Goal: Check status: Check status

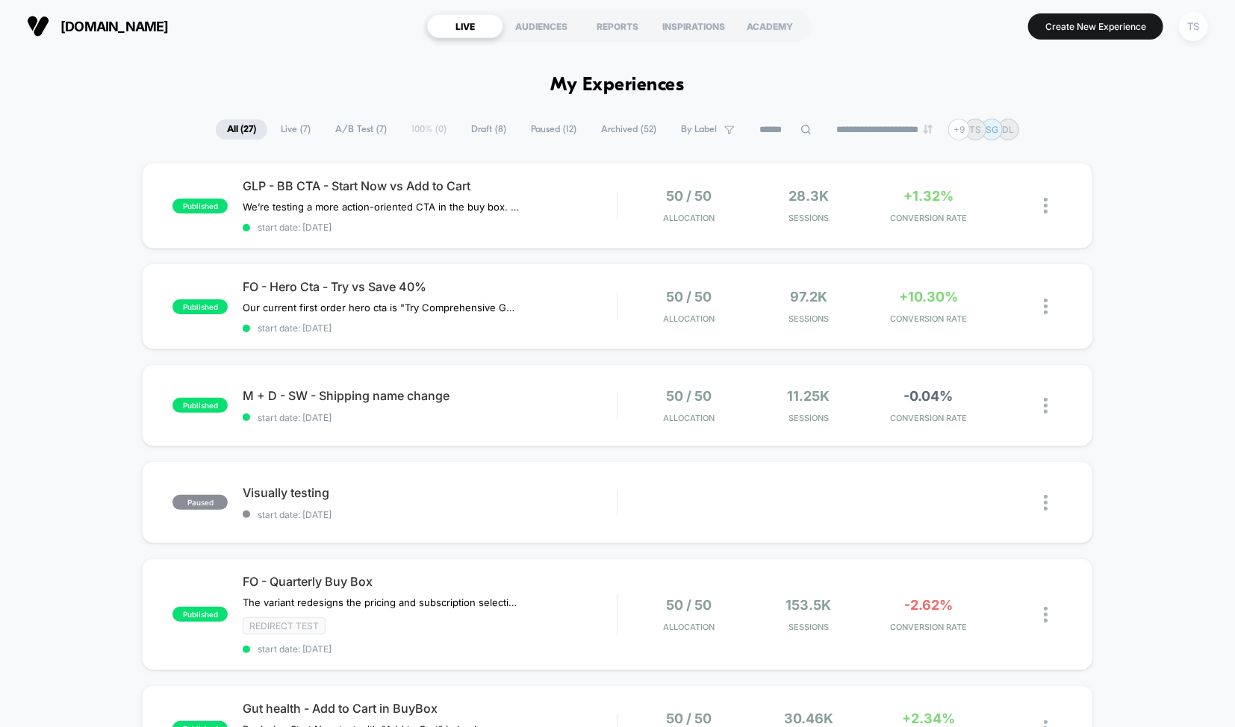
click at [1193, 31] on div "TS" at bounding box center [1193, 26] width 29 height 29
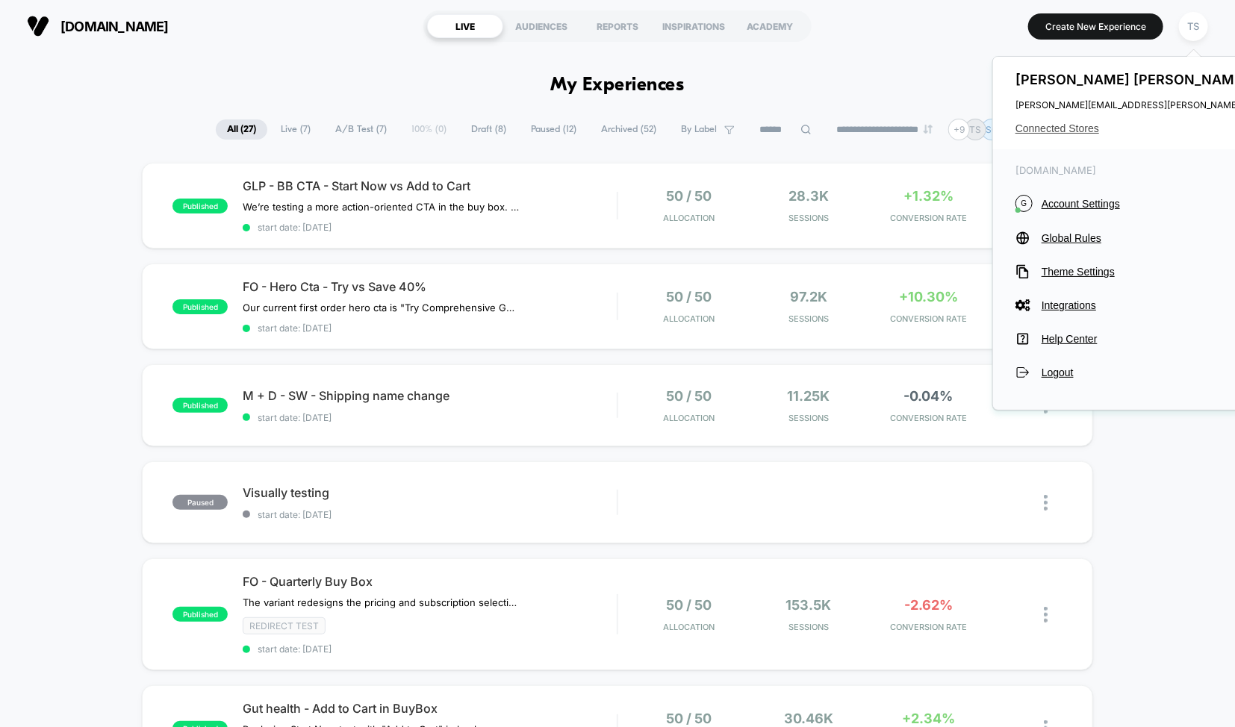
click at [1072, 133] on span "Connected Stores" at bounding box center [1164, 128] width 296 height 12
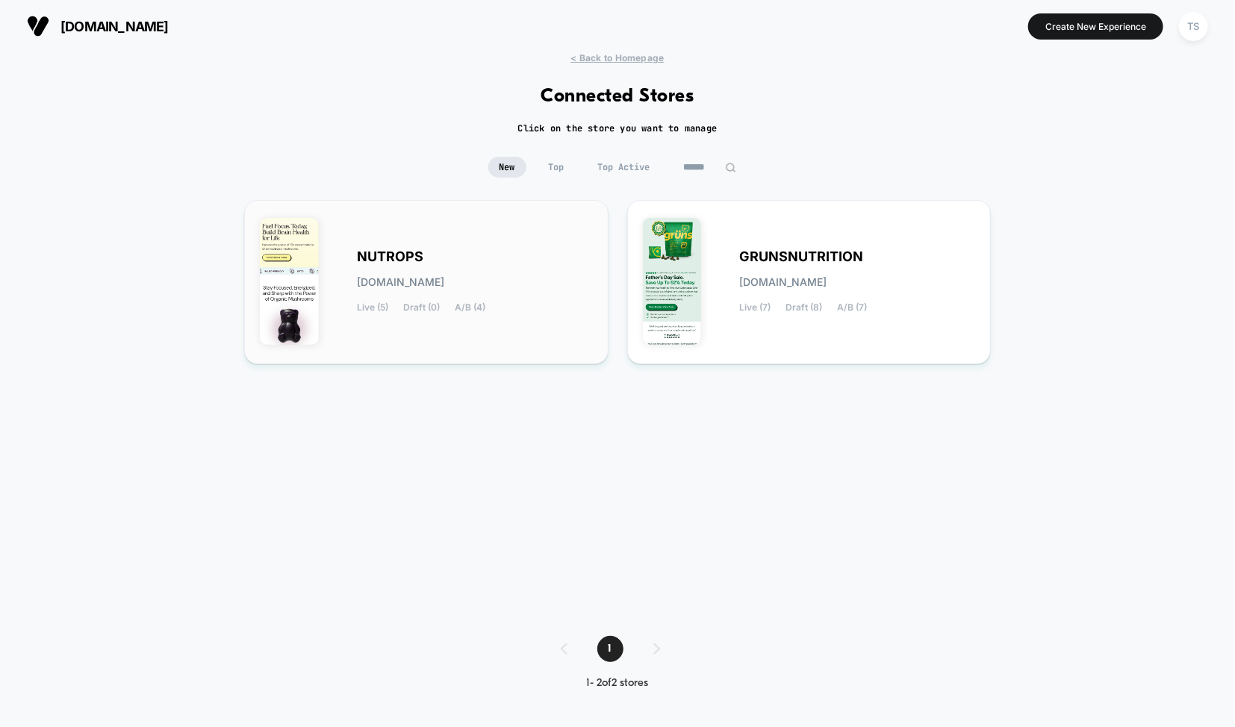
click at [465, 272] on div "NUTROPS [DOMAIN_NAME] Live (5) Draft (0) A/B (4)" at bounding box center [475, 282] width 236 height 61
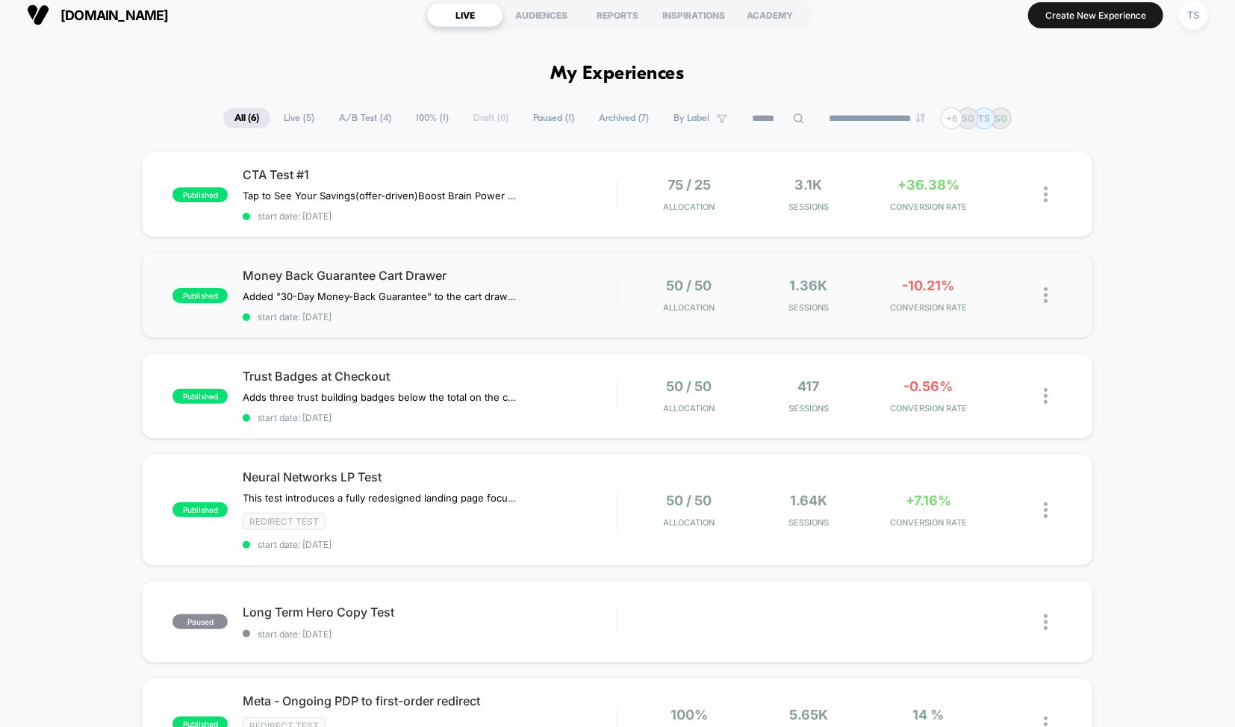
scroll to position [9, 0]
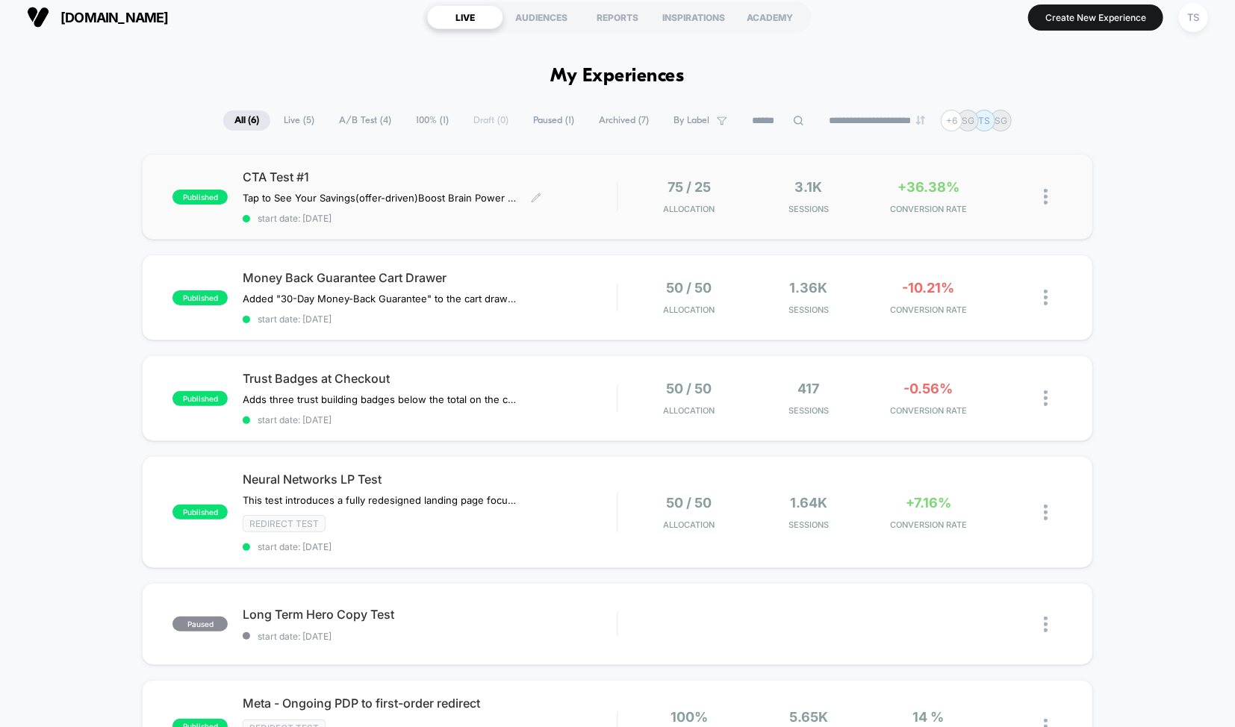
click at [565, 193] on div "CTA Test #1 Tap to See Your Savings (offer-driven) Boost Brain Power Without th…" at bounding box center [430, 197] width 374 height 55
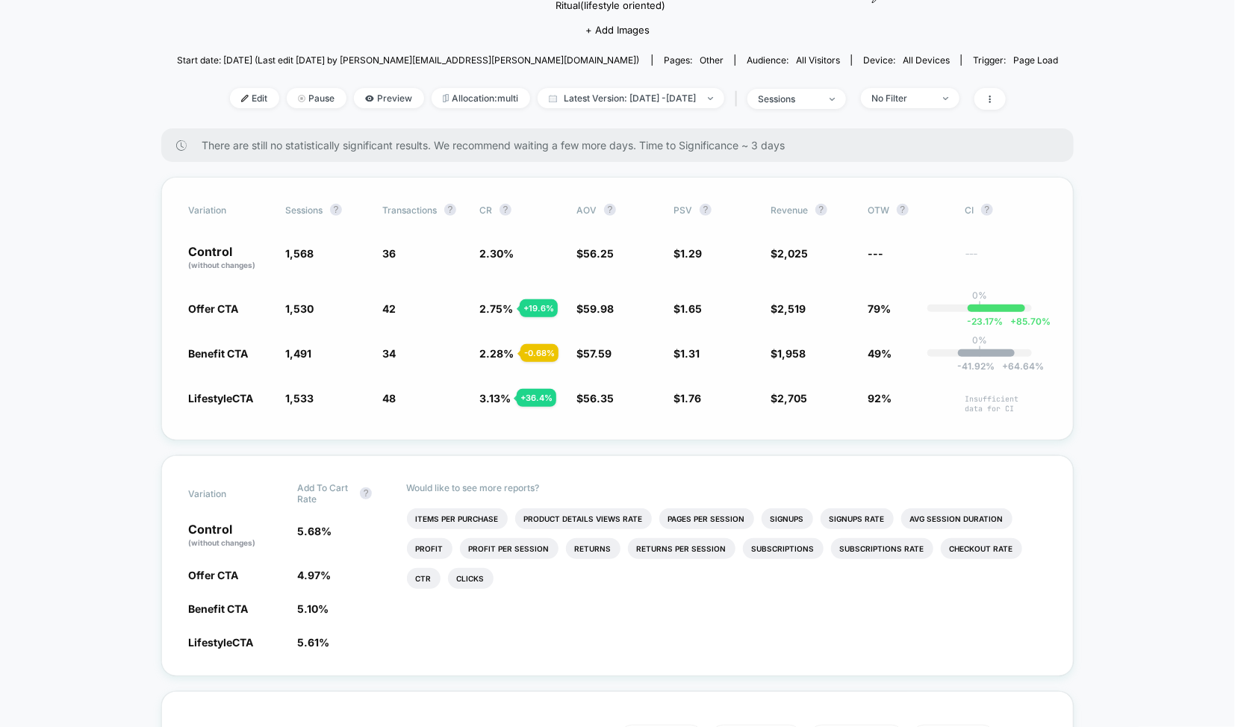
scroll to position [160, 0]
